Goal: Check status: Verify the current state of an ongoing process or item

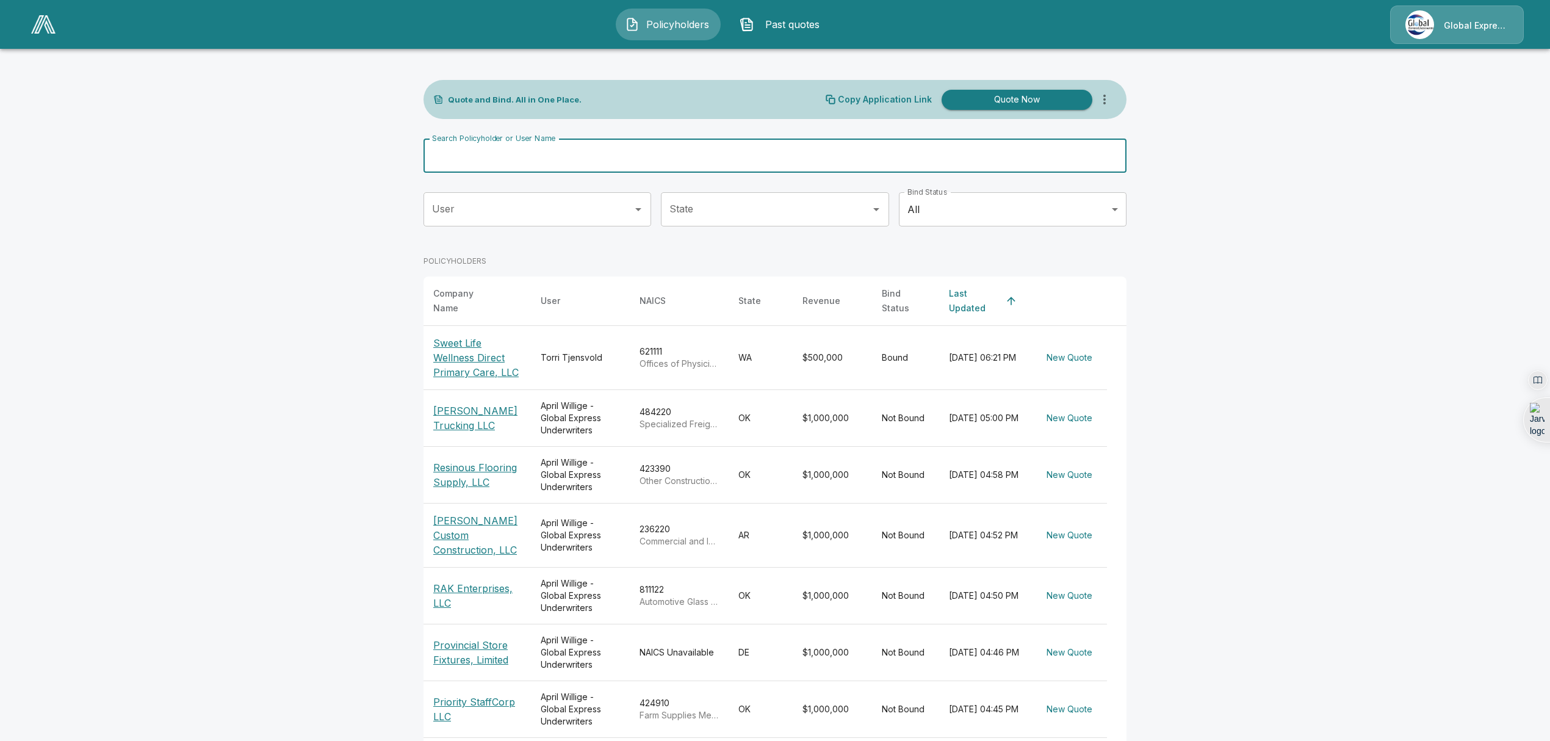
click at [520, 157] on input "Search Policyholder or User Name" at bounding box center [767, 155] width 689 height 34
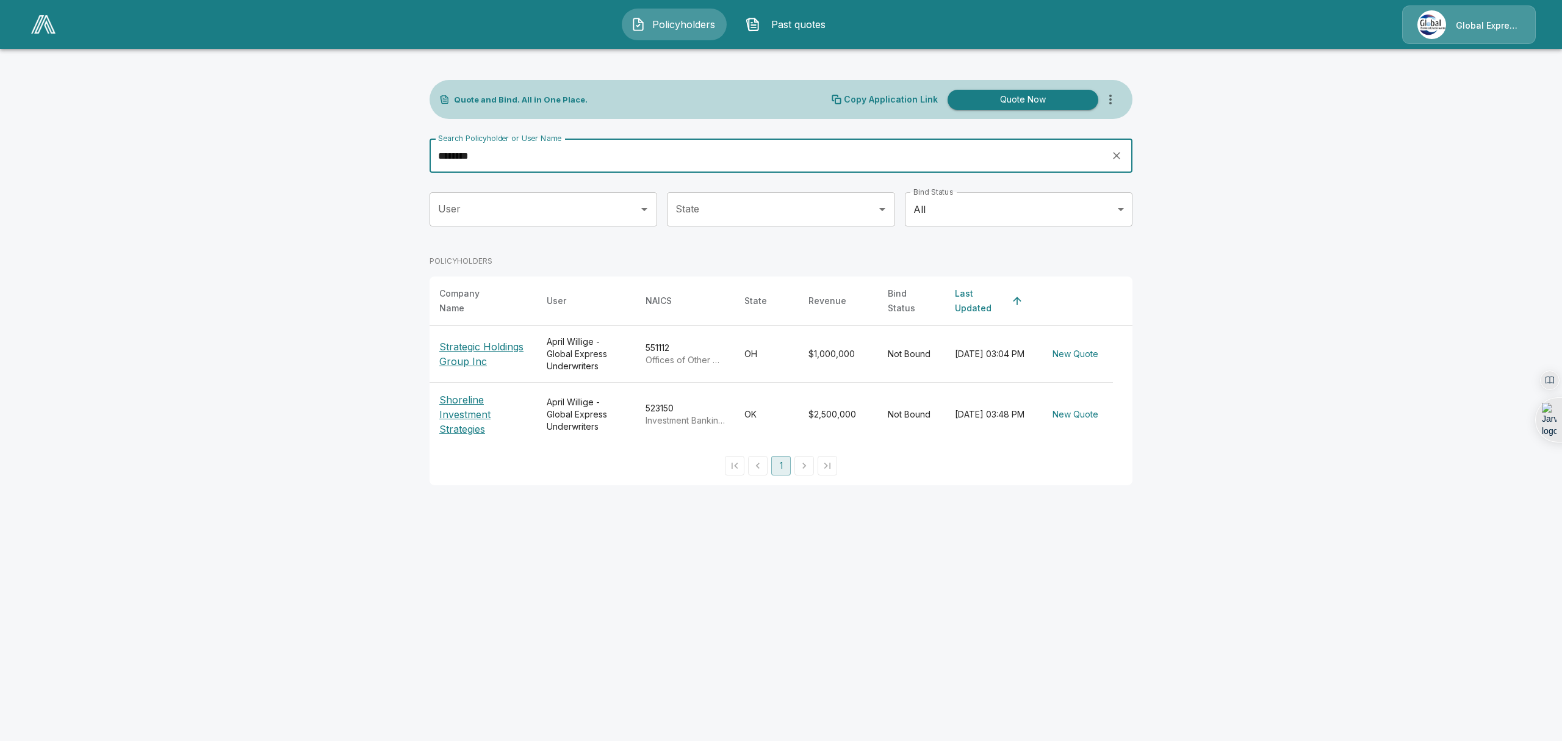
click at [506, 161] on input "********" at bounding box center [765, 155] width 673 height 34
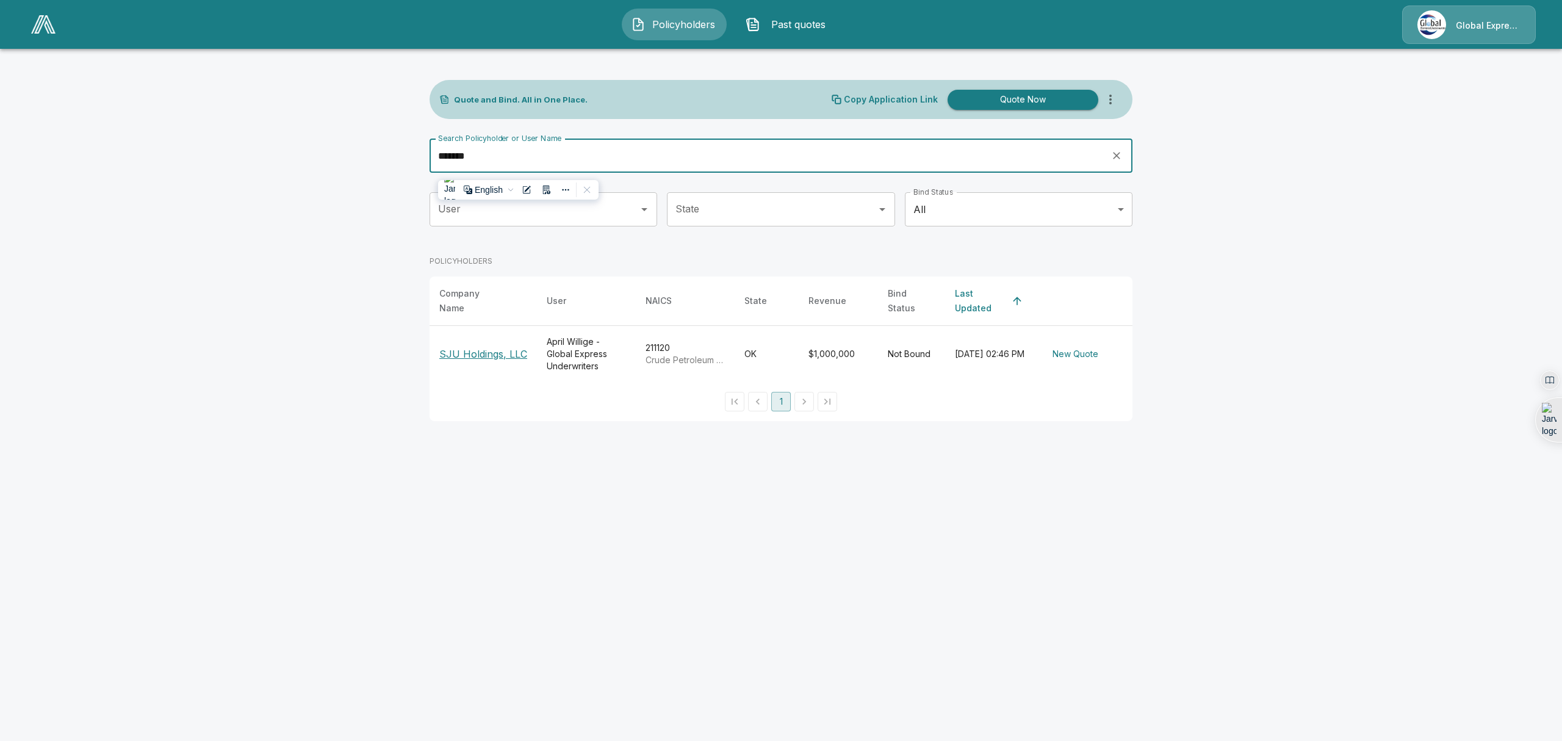
type input "*******"
